Goal: Transaction & Acquisition: Purchase product/service

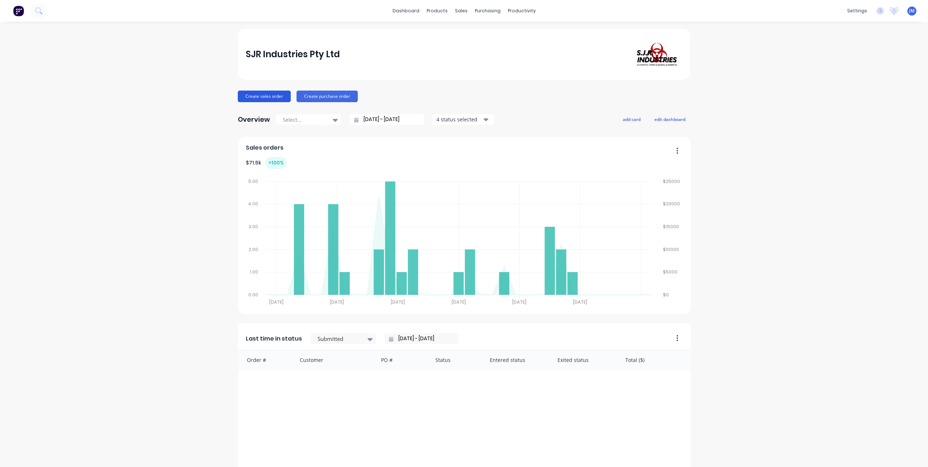
click at [267, 98] on button "Create sales order" at bounding box center [264, 97] width 53 height 12
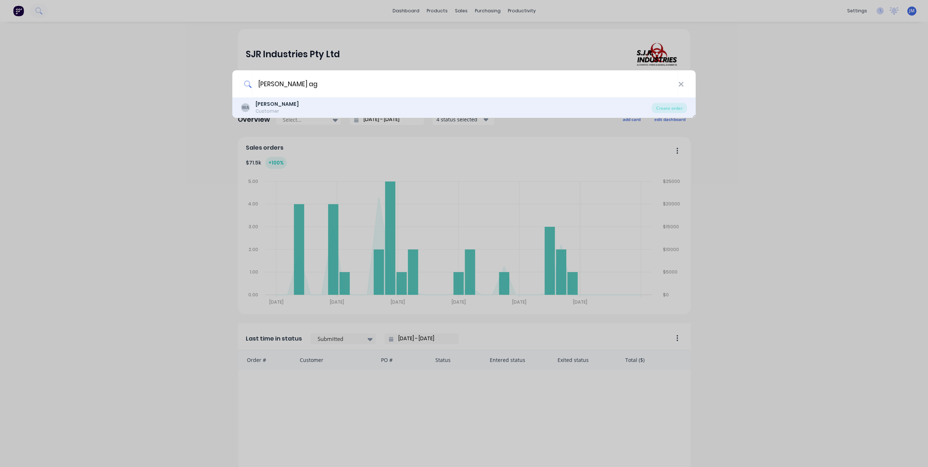
type input "wes ag"
click at [663, 103] on div "WA Wes Ag Customer Create order" at bounding box center [463, 108] width 463 height 20
click at [666, 108] on div "Create order" at bounding box center [669, 108] width 35 height 10
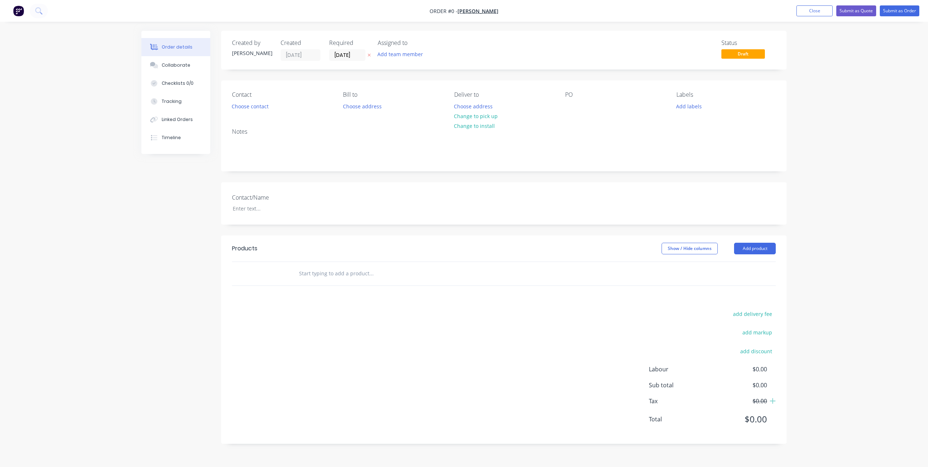
click at [324, 275] on input "text" at bounding box center [371, 274] width 145 height 15
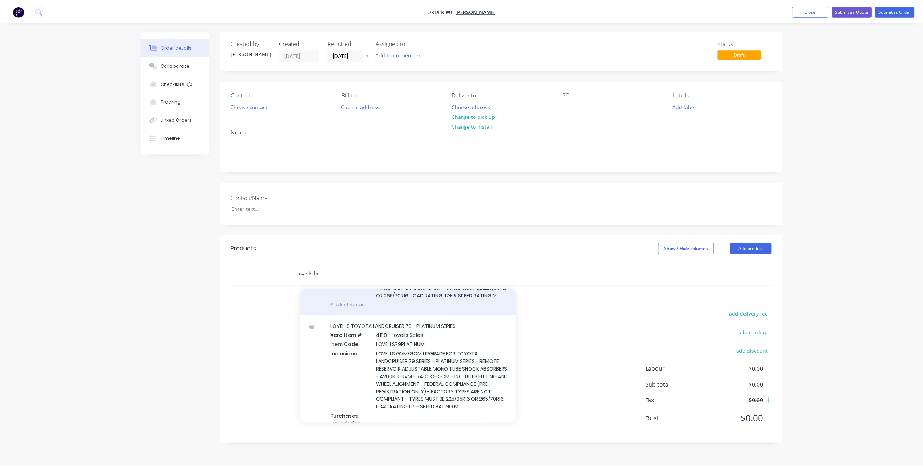
scroll to position [145, 0]
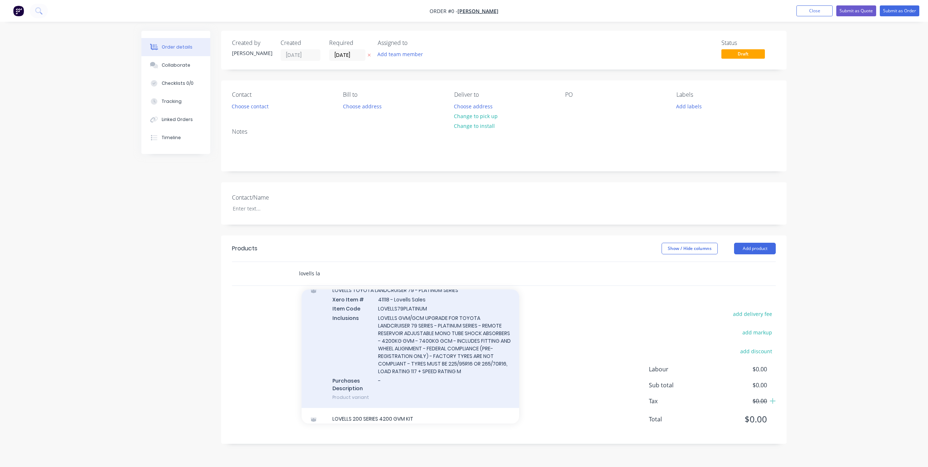
type input "lovells la"
click at [424, 335] on div "LOVELLS TOYOTA LANDCRUISER 79 - PLATINUM SERIES Xero Item # 41118 - Lovells Sal…" at bounding box center [411, 344] width 218 height 129
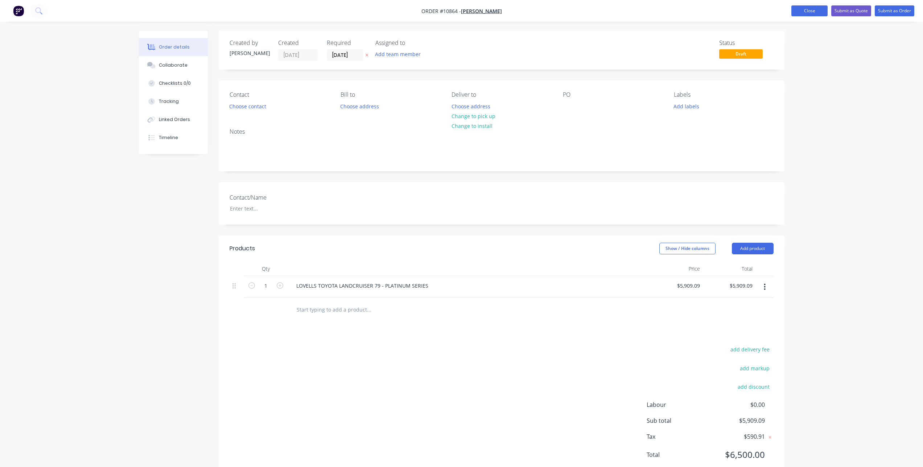
click at [801, 11] on button "Close" at bounding box center [809, 10] width 36 height 11
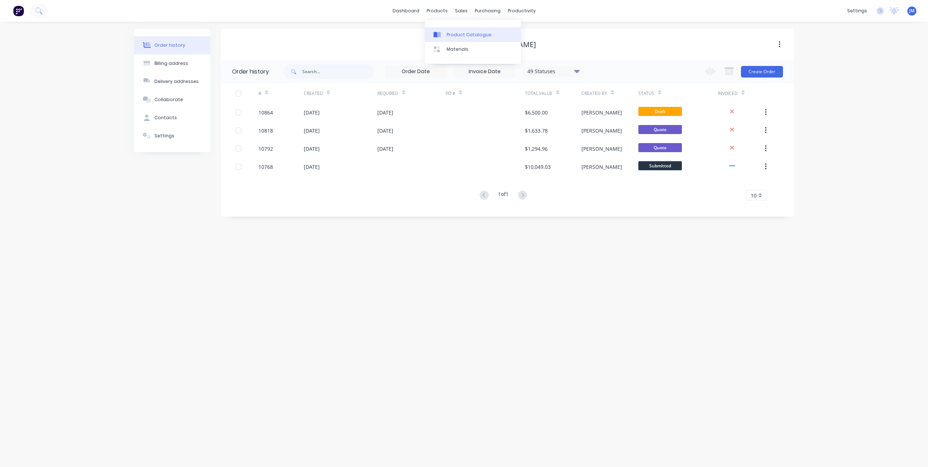
click at [455, 35] on div "Product Catalogue" at bounding box center [469, 35] width 45 height 7
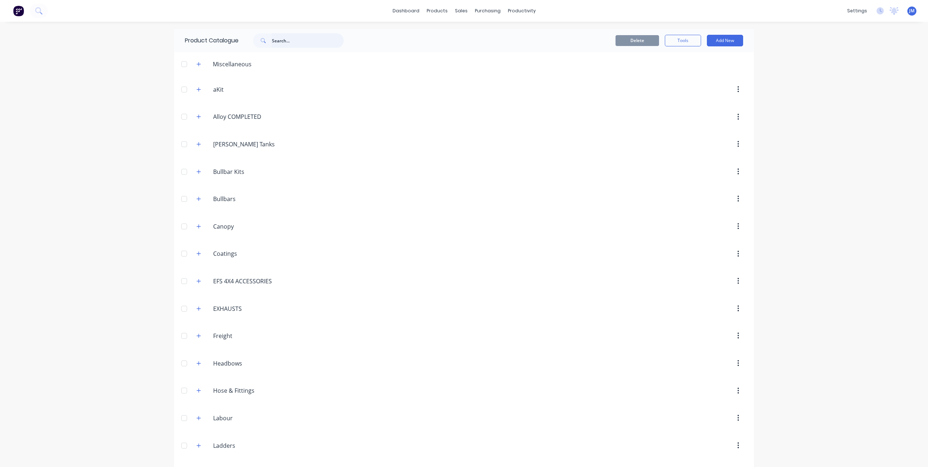
click at [288, 41] on input "text" at bounding box center [308, 40] width 72 height 15
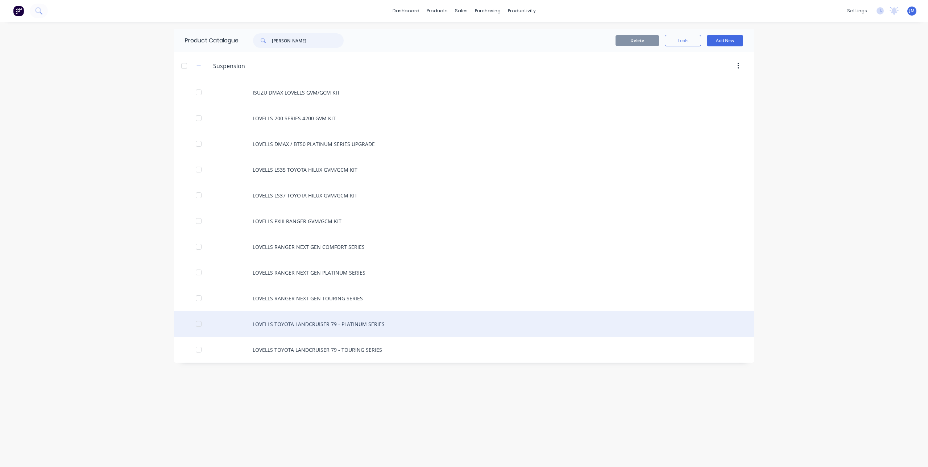
type input "lovell"
click at [322, 330] on div "LOVELLS TOYOTA LANDCRUISER 79 - PLATINUM SERIES" at bounding box center [464, 324] width 580 height 26
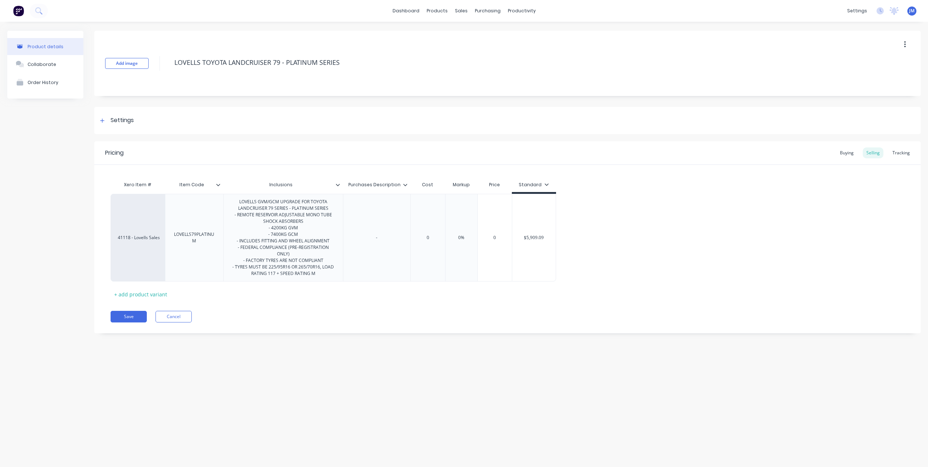
click at [339, 190] on div "Inclusions" at bounding box center [283, 185] width 120 height 18
click at [339, 186] on icon at bounding box center [338, 185] width 4 height 4
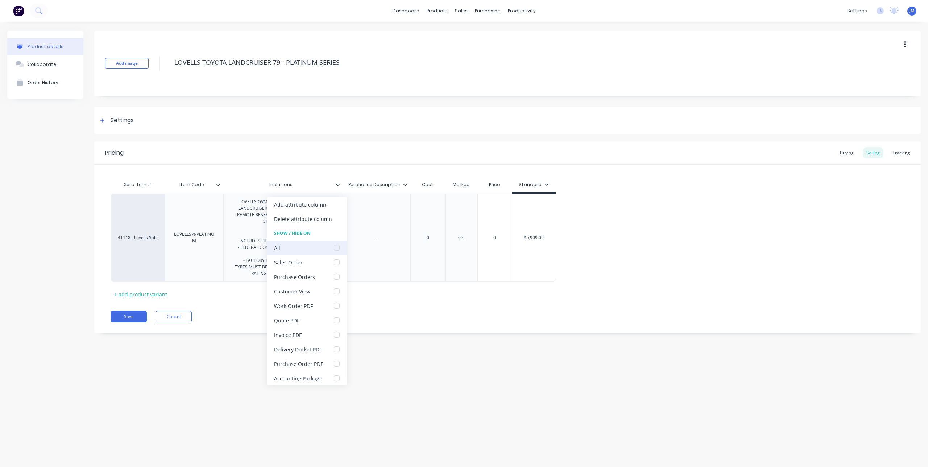
click at [338, 247] on div at bounding box center [337, 248] width 15 height 15
click at [403, 295] on div "Xero Item # Item Code Inclusions Purchases Description Cost Markup Price Standa…" at bounding box center [508, 239] width 794 height 123
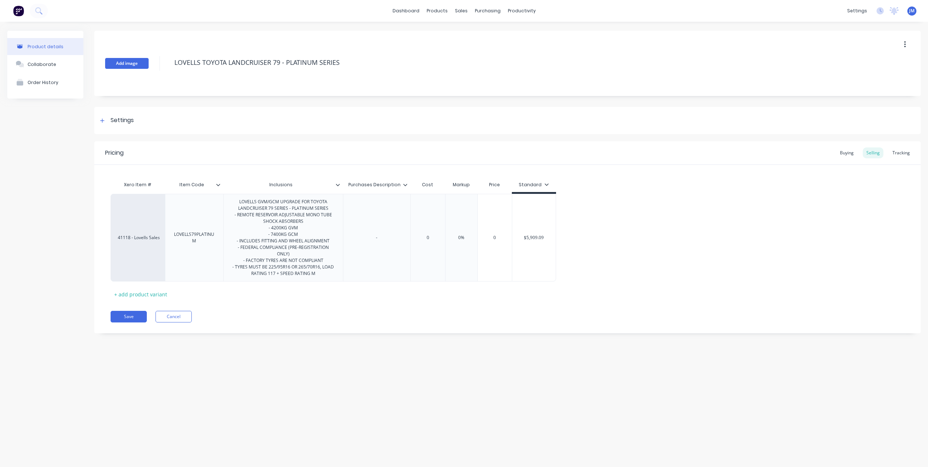
click at [122, 65] on button "Add image" at bounding box center [127, 63] width 44 height 11
click at [126, 317] on button "Save" at bounding box center [129, 317] width 36 height 12
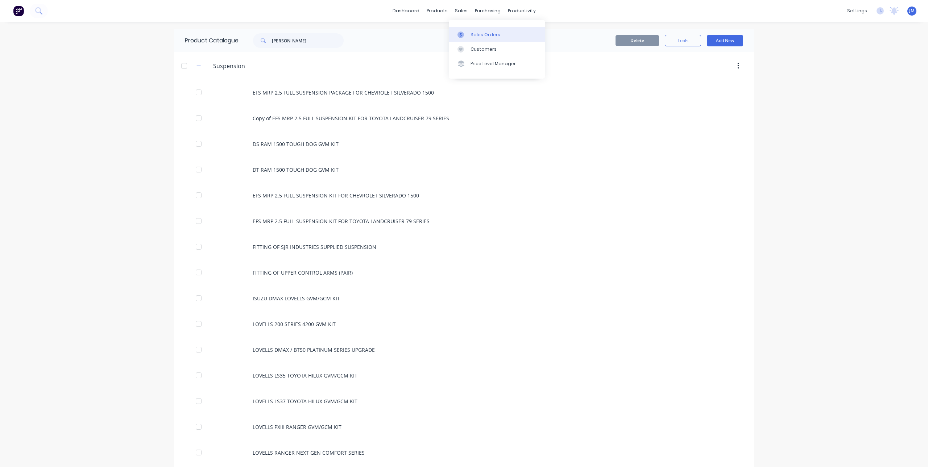
click at [471, 36] on div "Sales Orders" at bounding box center [486, 35] width 30 height 7
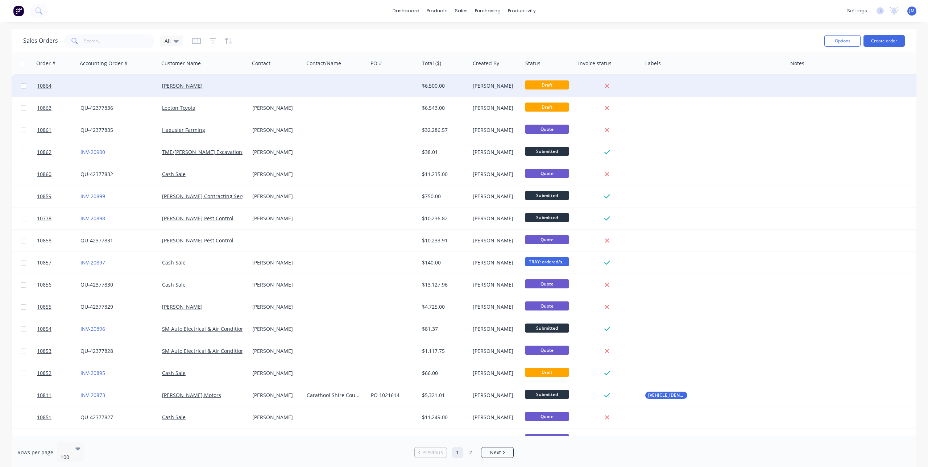
click at [267, 83] on div at bounding box center [276, 86] width 54 height 22
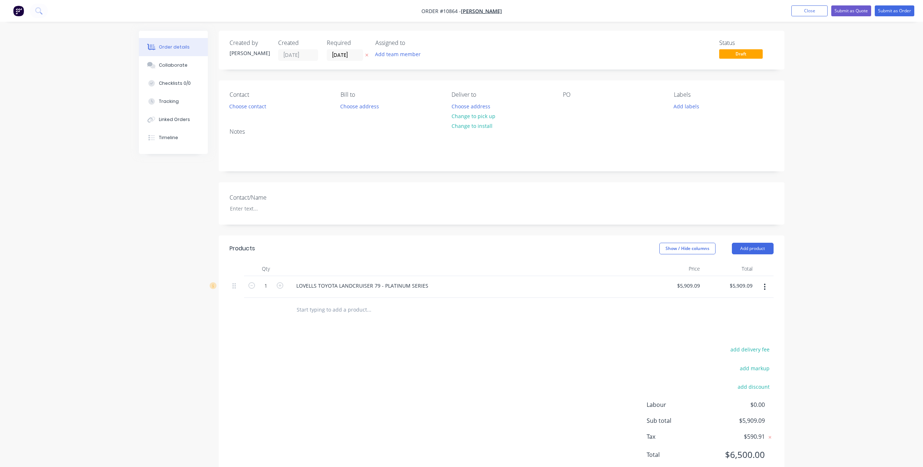
click at [765, 288] on icon "button" at bounding box center [765, 287] width 2 height 8
click at [744, 348] on div "Delete" at bounding box center [739, 349] width 56 height 11
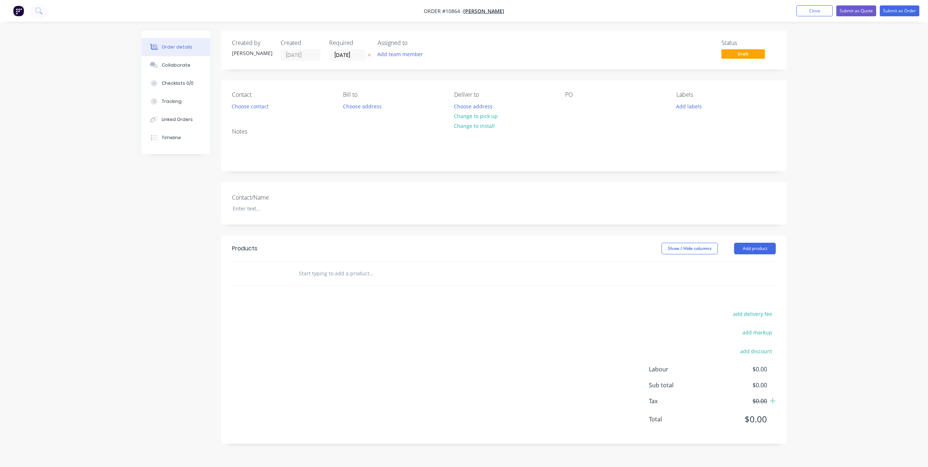
click at [344, 269] on input "text" at bounding box center [371, 274] width 145 height 15
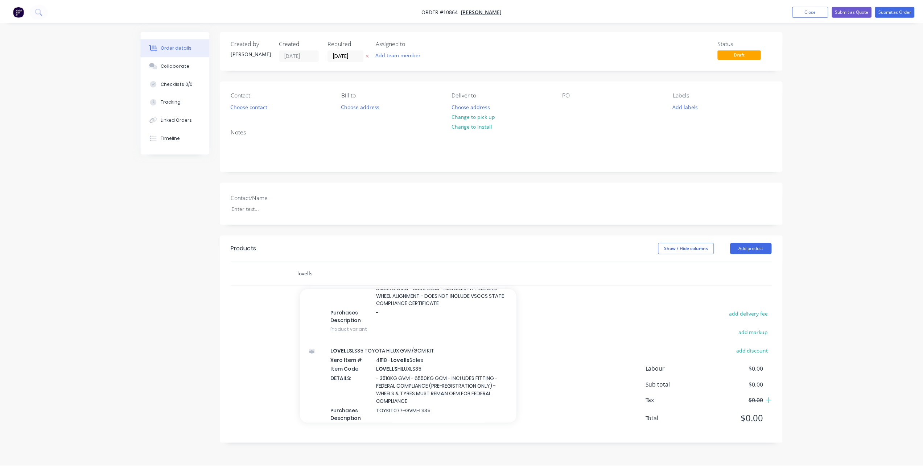
scroll to position [435, 0]
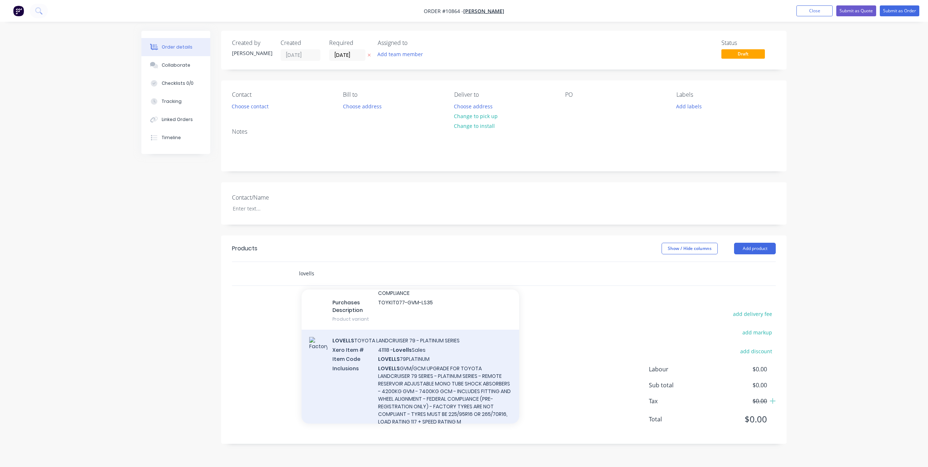
type input "lovells"
click at [371, 355] on div "LOVELLS TOYOTA LANDCRUISER 79 - PLATINUM SERIES Xero Item # 41118 - Lovells Sal…" at bounding box center [411, 394] width 218 height 129
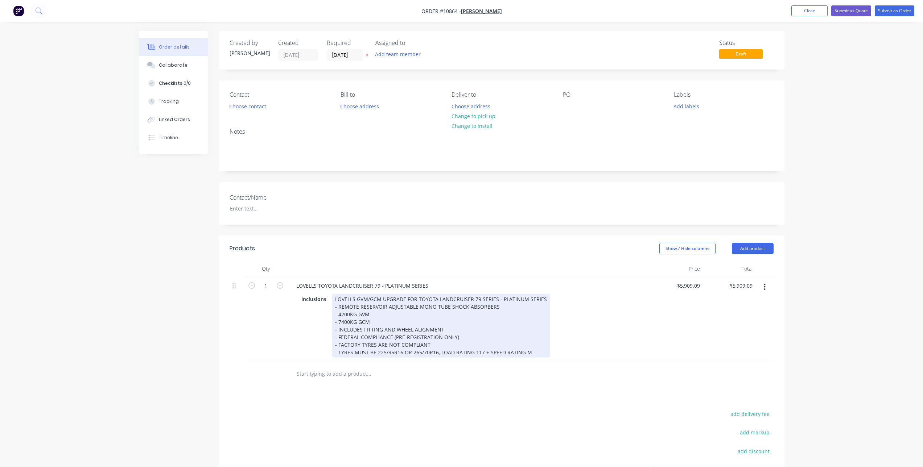
click at [417, 304] on div "LOVELLS GVM/GCM UPGRADE FOR TOYOTA LANDCRUISER 79 SERIES - PLATINUM SERIES - RE…" at bounding box center [441, 326] width 218 height 64
drag, startPoint x: 541, startPoint y: 299, endPoint x: 311, endPoint y: 303, distance: 230.7
click at [311, 303] on div "Inclusions LOVELLS GVM/GCM UPGRADE FOR TOYOTA LANDCRUISER 79 SERIES - PLATINUM …" at bounding box center [467, 326] width 338 height 64
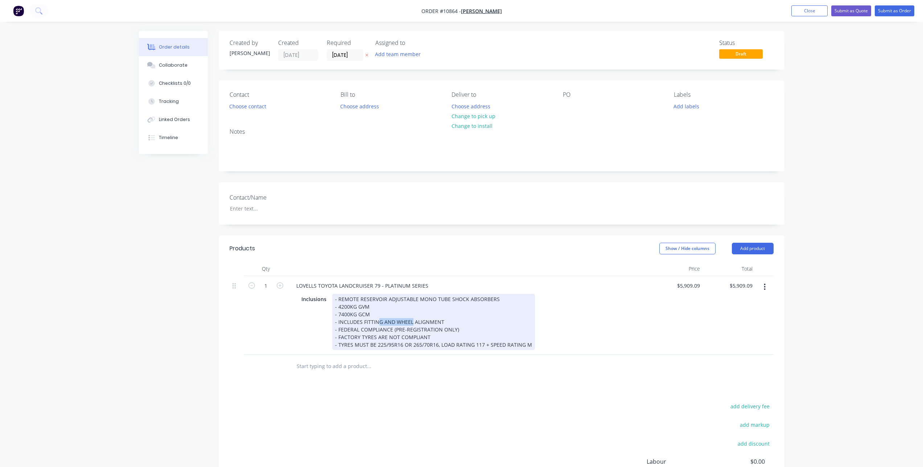
drag, startPoint x: 379, startPoint y: 321, endPoint x: 410, endPoint y: 321, distance: 31.2
click at [410, 321] on div "- REMOTE RESERVOIR ADJUSTABLE MONO TUBE SHOCK ABSORBERS - 4200KG GVM - 7400KG G…" at bounding box center [433, 322] width 203 height 56
click at [443, 319] on div "- REMOTE RESERVOIR ADJUSTABLE MONO TUBE SHOCK ABSORBERS - 4200KG GVM - 7400KG G…" at bounding box center [433, 322] width 203 height 56
drag, startPoint x: 456, startPoint y: 322, endPoint x: 382, endPoint y: 323, distance: 74.3
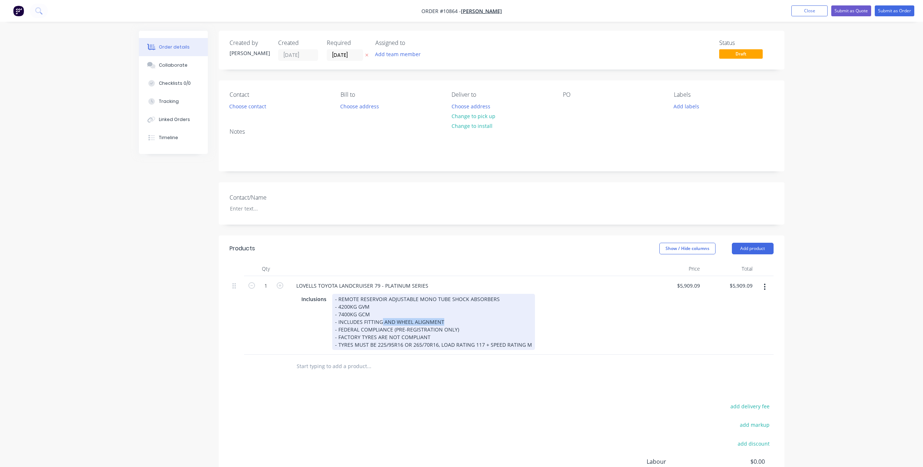
click at [382, 323] on div "- REMOTE RESERVOIR ADJUSTABLE MONO TUBE SHOCK ABSORBERS - 4200KG GVM - 7400KG G…" at bounding box center [433, 322] width 203 height 56
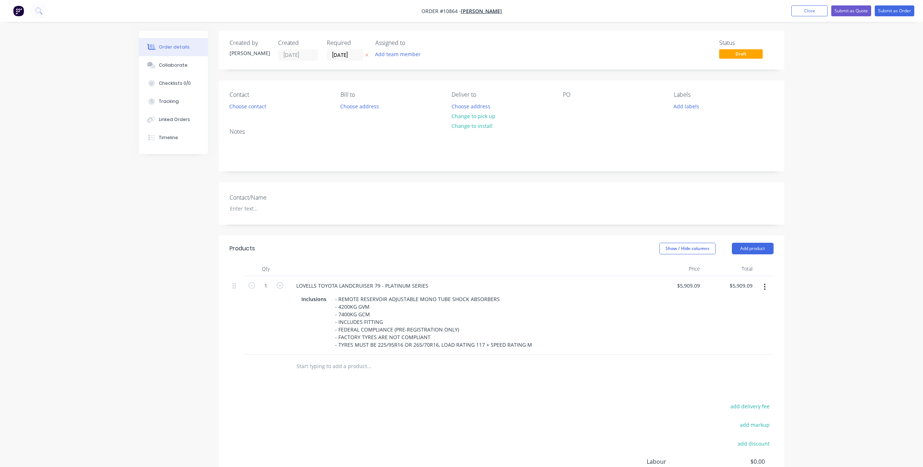
click at [339, 368] on input "text" at bounding box center [368, 366] width 145 height 15
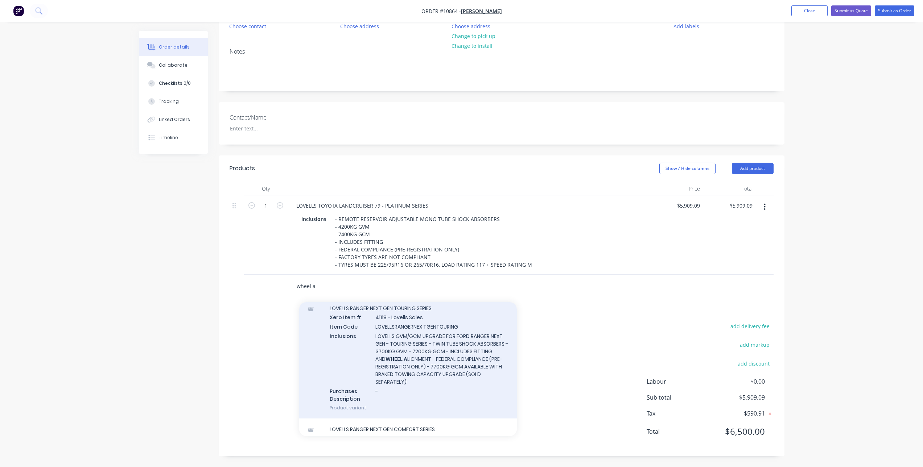
scroll to position [943, 0]
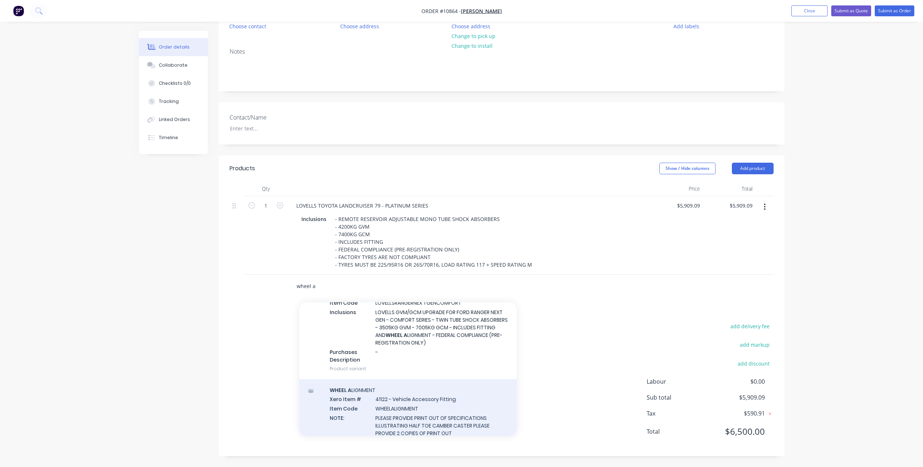
type input "wheel a"
click at [359, 420] on div "WHEEL A LIGNMENT Xero Item # 41122 - Vehicle Accessory Fitting Item Code WHEELA…" at bounding box center [408, 417] width 218 height 74
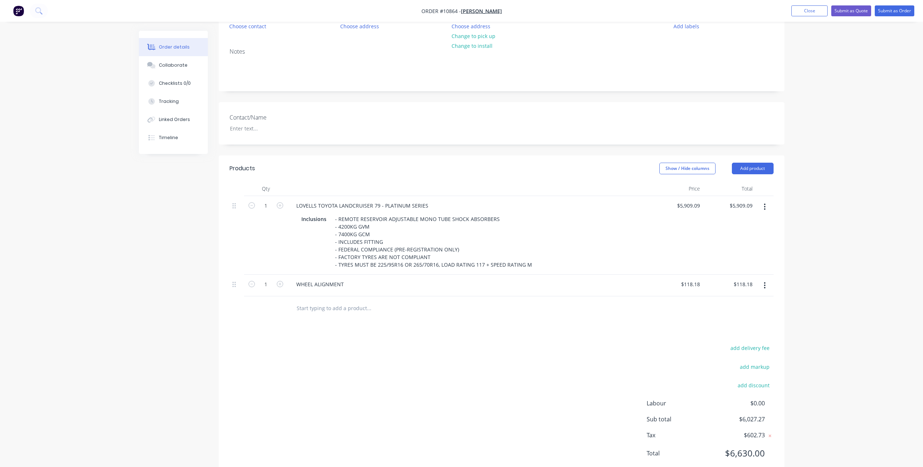
click at [478, 338] on div "Products Show / Hide columns Add product Qty Price Total 1 LOVELLS TOYOTA LANDC…" at bounding box center [502, 317] width 566 height 323
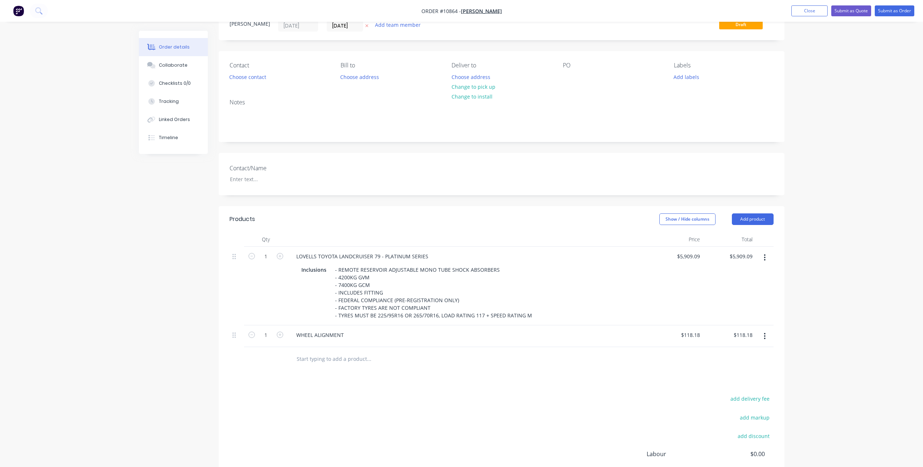
scroll to position [0, 0]
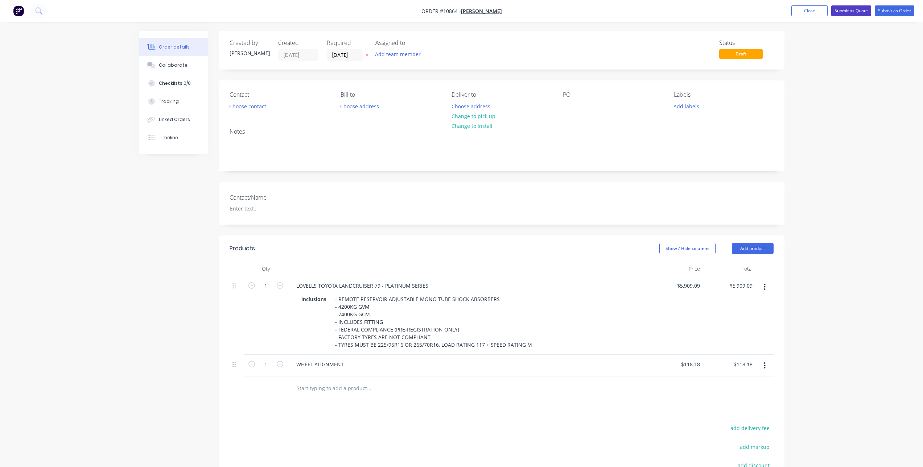
click at [843, 14] on button "Submit as Quote" at bounding box center [851, 10] width 40 height 11
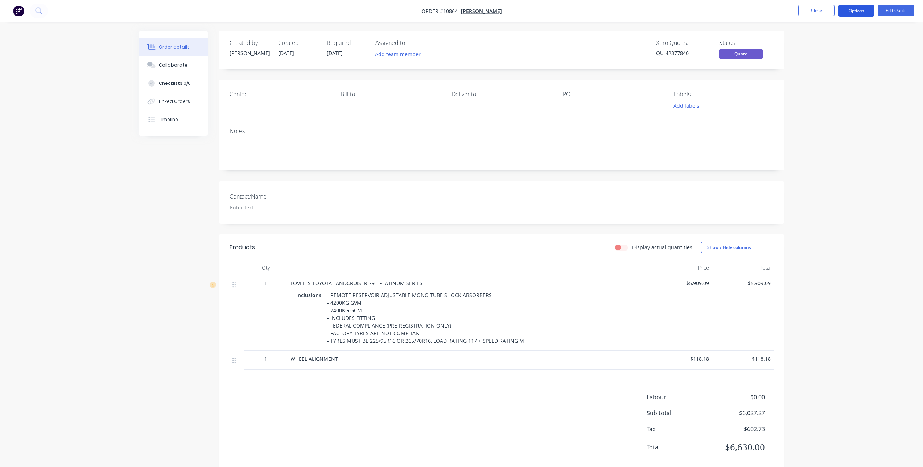
click at [862, 9] on button "Options" at bounding box center [856, 11] width 36 height 12
click at [813, 43] on div "Quote" at bounding box center [834, 44] width 67 height 11
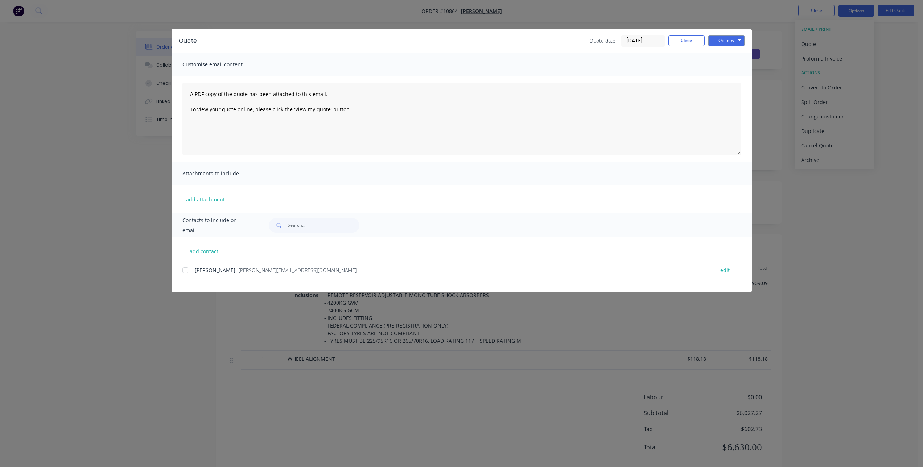
click at [187, 271] on div at bounding box center [185, 270] width 15 height 15
click at [736, 37] on button "Options" at bounding box center [726, 40] width 36 height 11
click at [731, 79] on button "Email" at bounding box center [731, 77] width 46 height 12
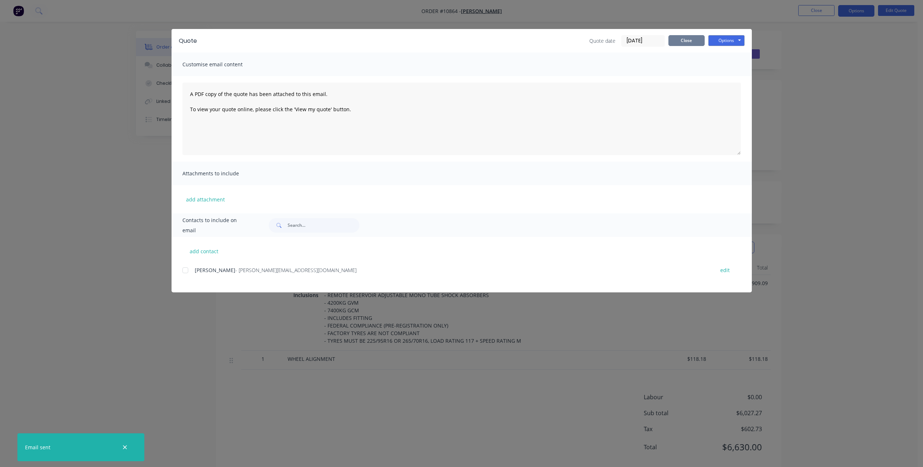
click at [692, 44] on button "Close" at bounding box center [686, 40] width 36 height 11
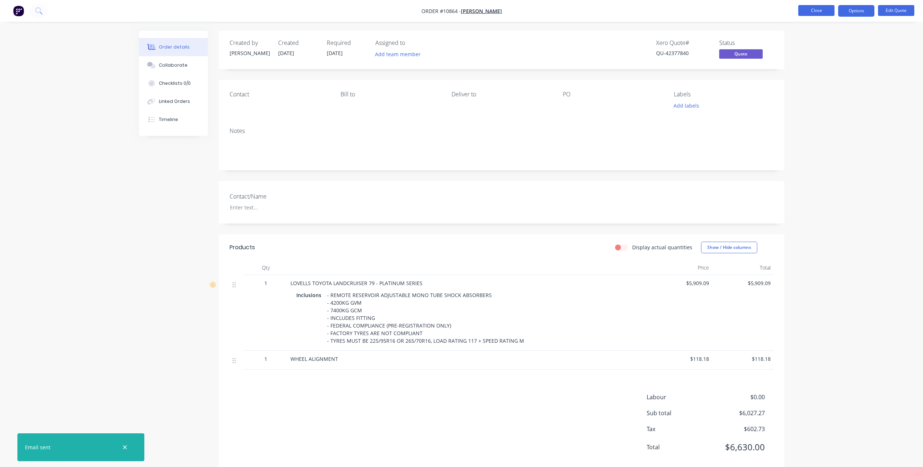
click at [824, 12] on button "Close" at bounding box center [816, 10] width 36 height 11
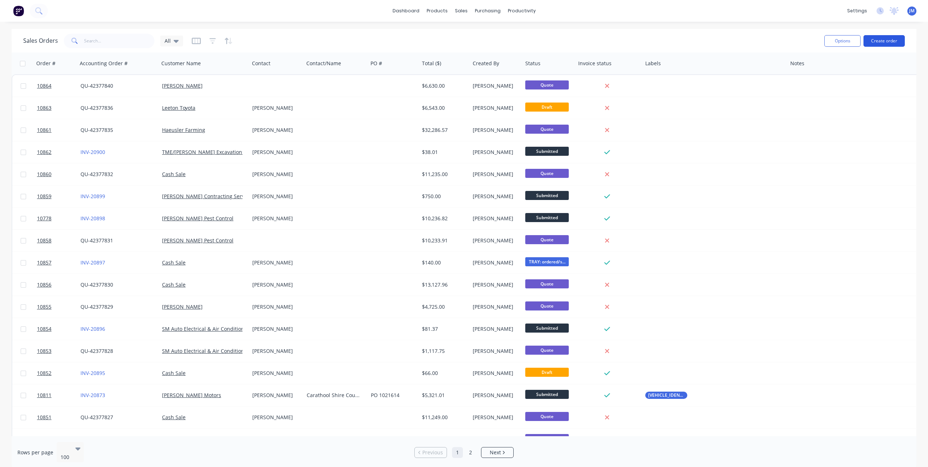
click at [883, 38] on button "Create order" at bounding box center [884, 41] width 41 height 12
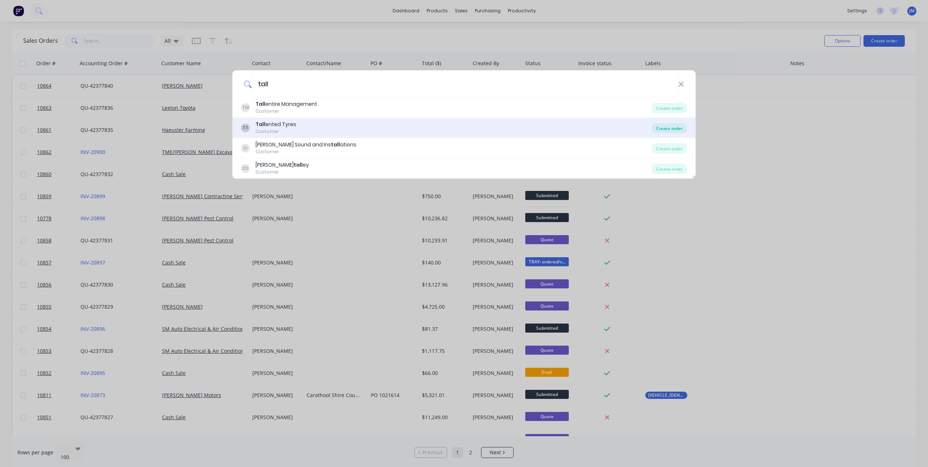
type input "tall"
click at [677, 127] on div "Create order" at bounding box center [669, 128] width 35 height 10
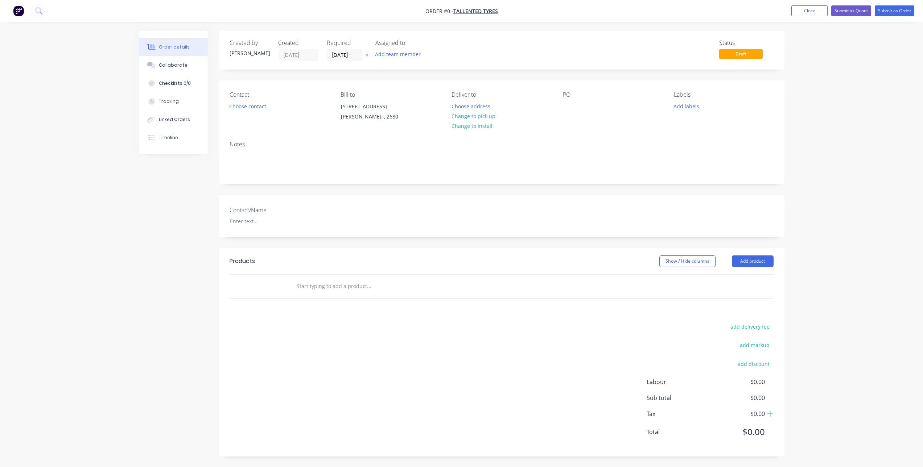
click at [331, 283] on input "text" at bounding box center [368, 286] width 145 height 15
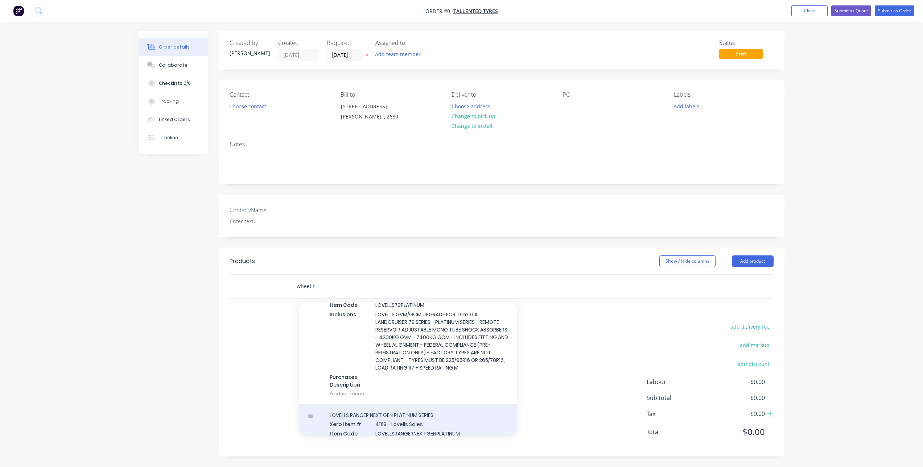
scroll to position [544, 0]
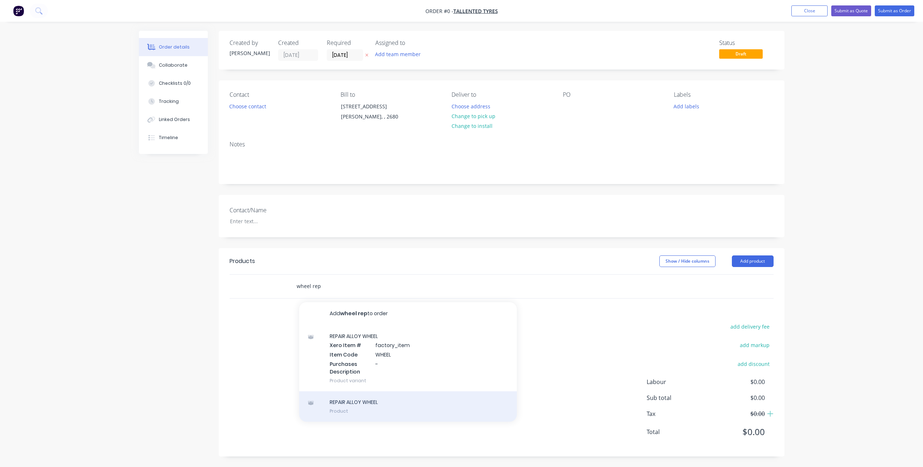
type input "wheel rep"
click at [384, 407] on div "REPAIR ALLOY WHEEL Product" at bounding box center [408, 407] width 218 height 30
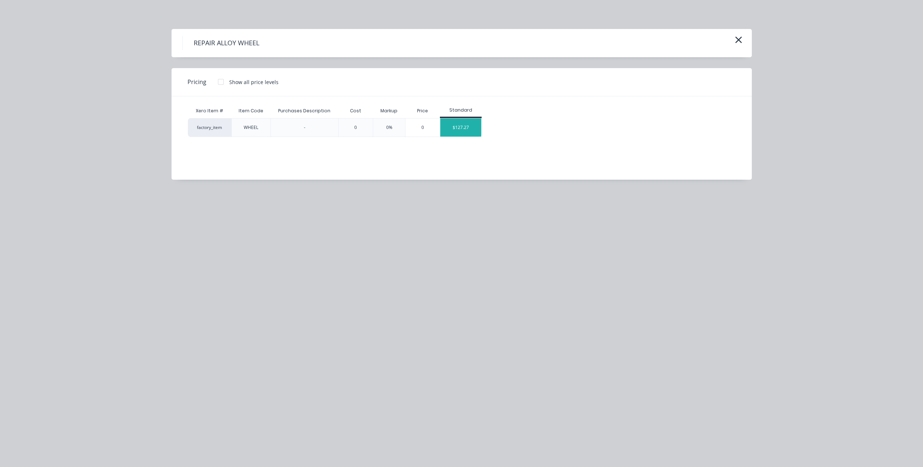
click at [455, 125] on div "$127.27" at bounding box center [460, 128] width 41 height 18
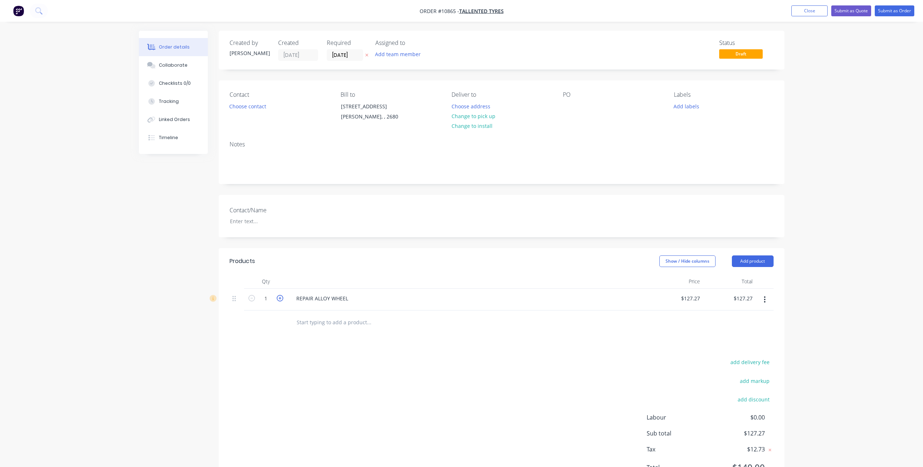
click at [282, 297] on icon "button" at bounding box center [280, 298] width 7 height 7
type input "2"
type input "$254.54"
click at [386, 372] on div "add delivery fee add markup add discount Labour $0.00 Sub total $254.54 Tax $25…" at bounding box center [502, 420] width 544 height 124
click at [566, 106] on div at bounding box center [569, 106] width 12 height 11
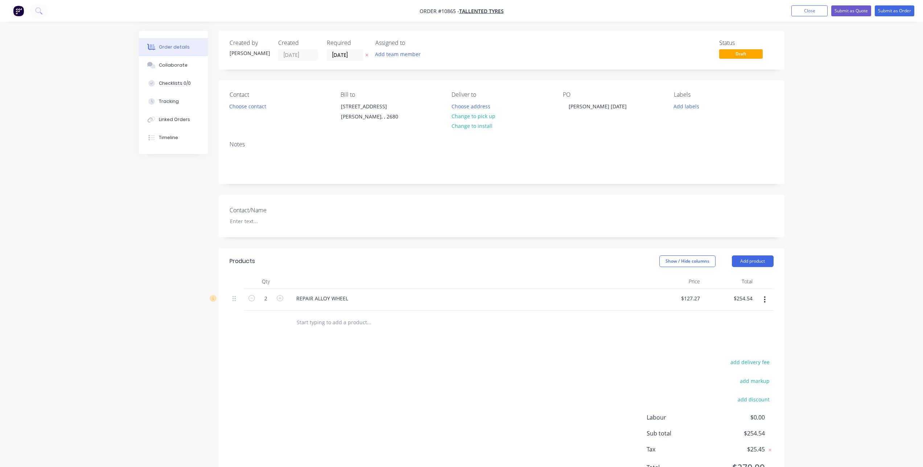
click at [577, 134] on div "Contact Choose contact Bill to 128 Wakaden St. Griffith, , 2680 Deliver to Choo…" at bounding box center [502, 108] width 566 height 55
click at [898, 14] on button "Submit as Order" at bounding box center [895, 10] width 40 height 11
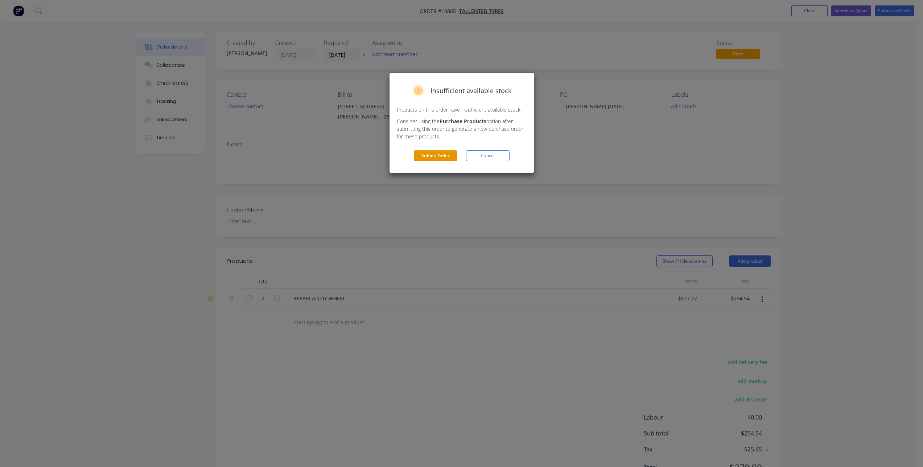
click at [440, 154] on button "Submit Order" at bounding box center [436, 155] width 44 height 11
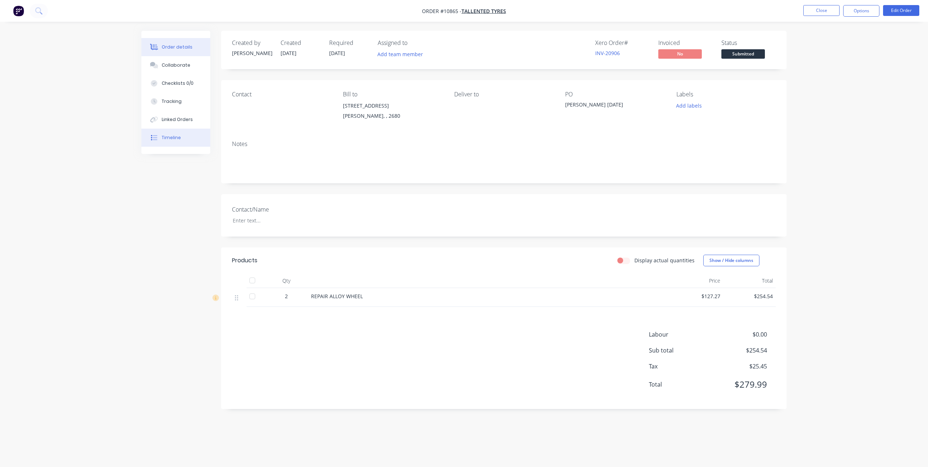
click at [178, 137] on div "Timeline" at bounding box center [171, 138] width 19 height 7
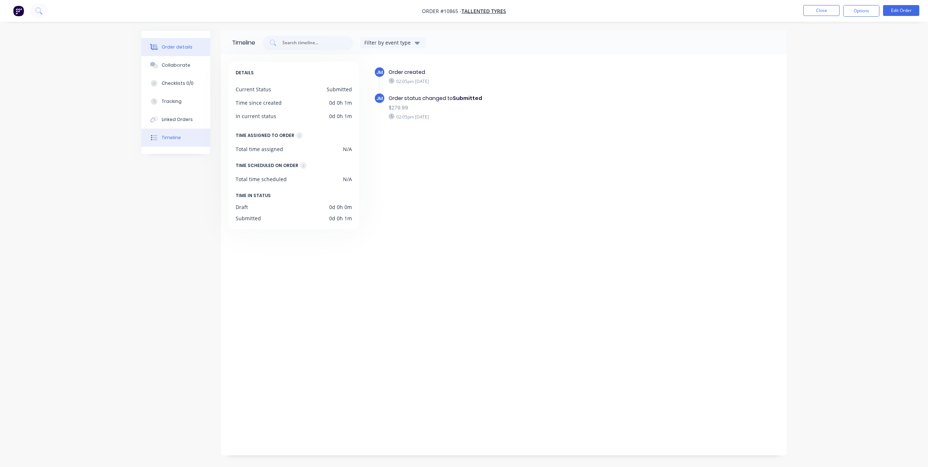
click at [184, 49] on div "Order details" at bounding box center [177, 47] width 31 height 7
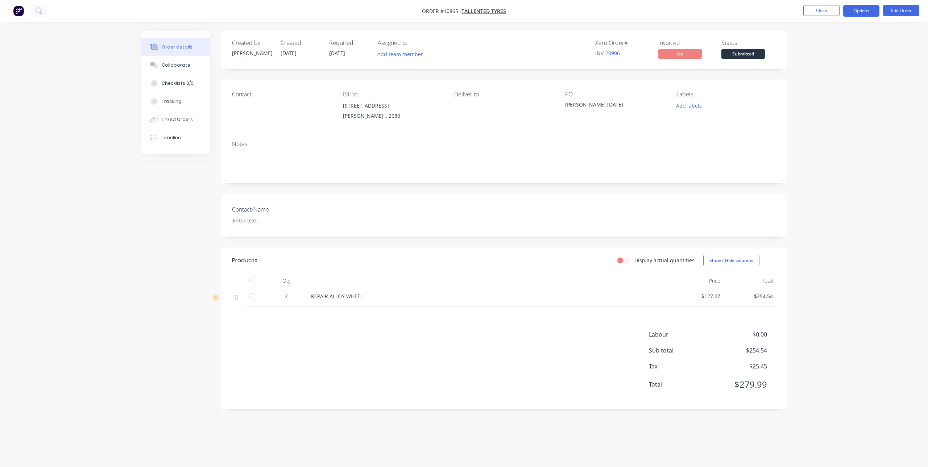
click at [871, 9] on button "Options" at bounding box center [861, 11] width 36 height 12
click at [834, 46] on div "Invoice" at bounding box center [839, 44] width 67 height 11
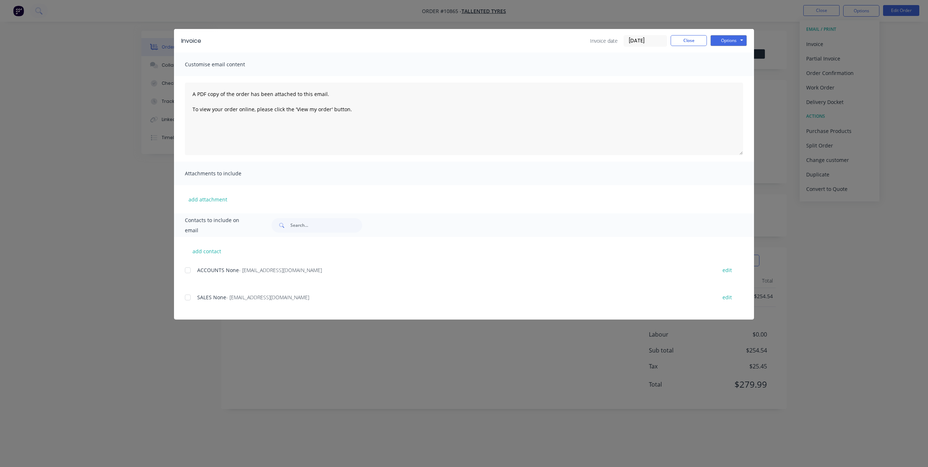
click at [186, 268] on div at bounding box center [188, 270] width 15 height 15
click at [737, 40] on button "Options" at bounding box center [729, 40] width 36 height 11
click at [740, 77] on button "Email" at bounding box center [734, 77] width 46 height 12
click at [692, 44] on button "Close" at bounding box center [689, 40] width 36 height 11
